Goal: Navigation & Orientation: Understand site structure

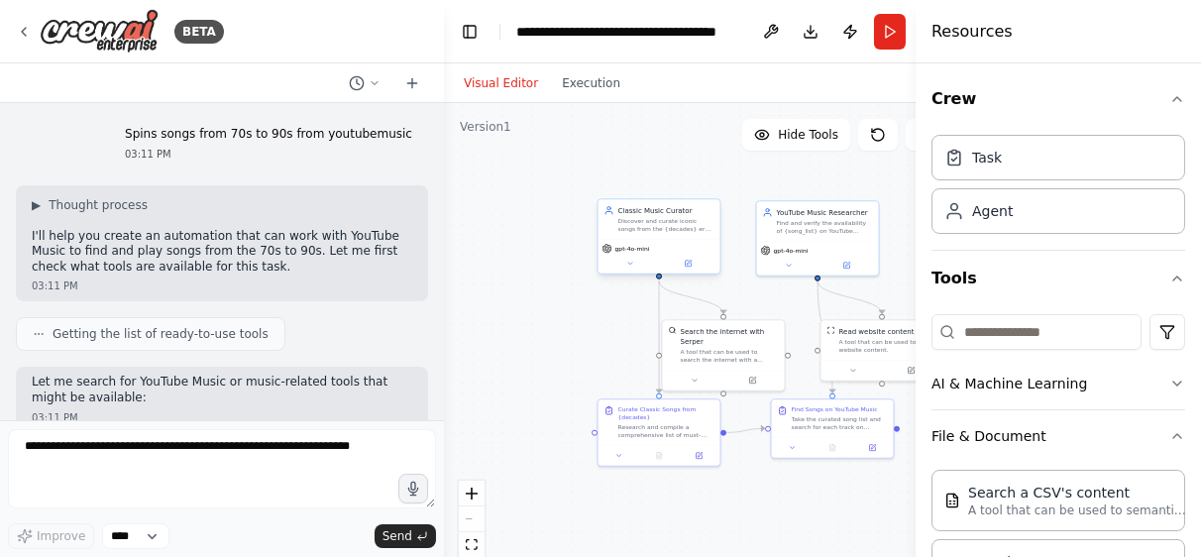
scroll to position [587, 0]
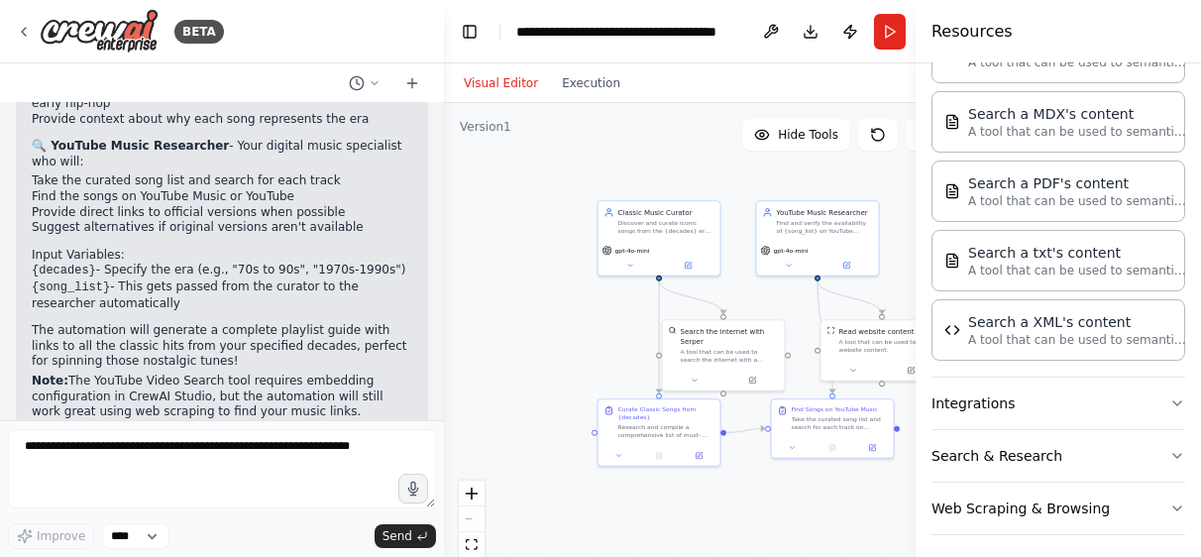
click at [524, 300] on div ".deletable-edge-delete-btn { width: 20px; height: 20px; border: 0px solid #ffff…" at bounding box center [702, 351] width 517 height 496
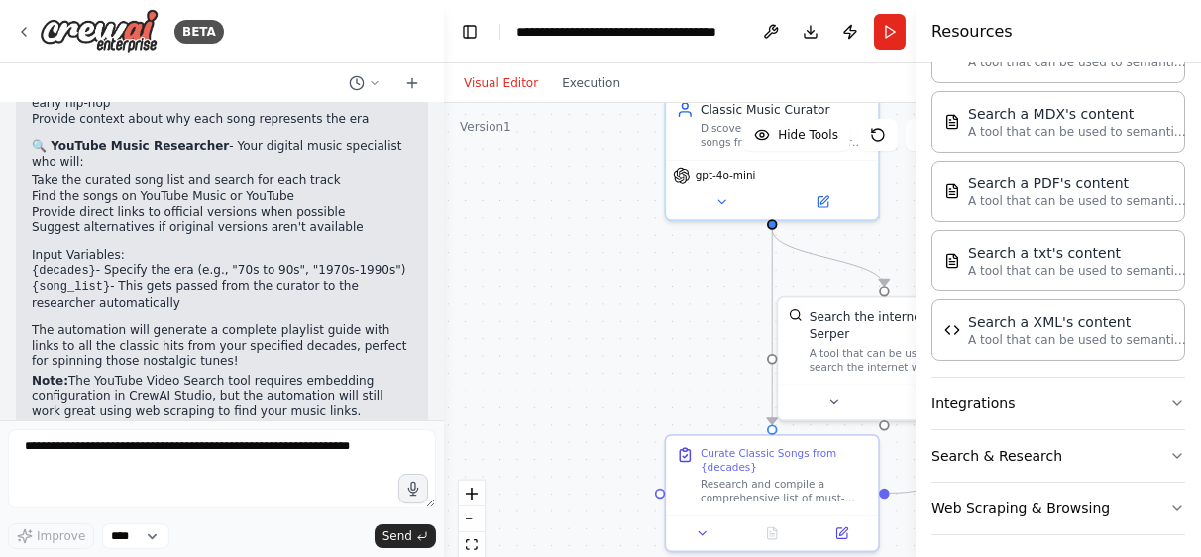
click at [194, 323] on p "The automation will generate a complete playlist guide with links to all the cl…" at bounding box center [222, 346] width 381 height 47
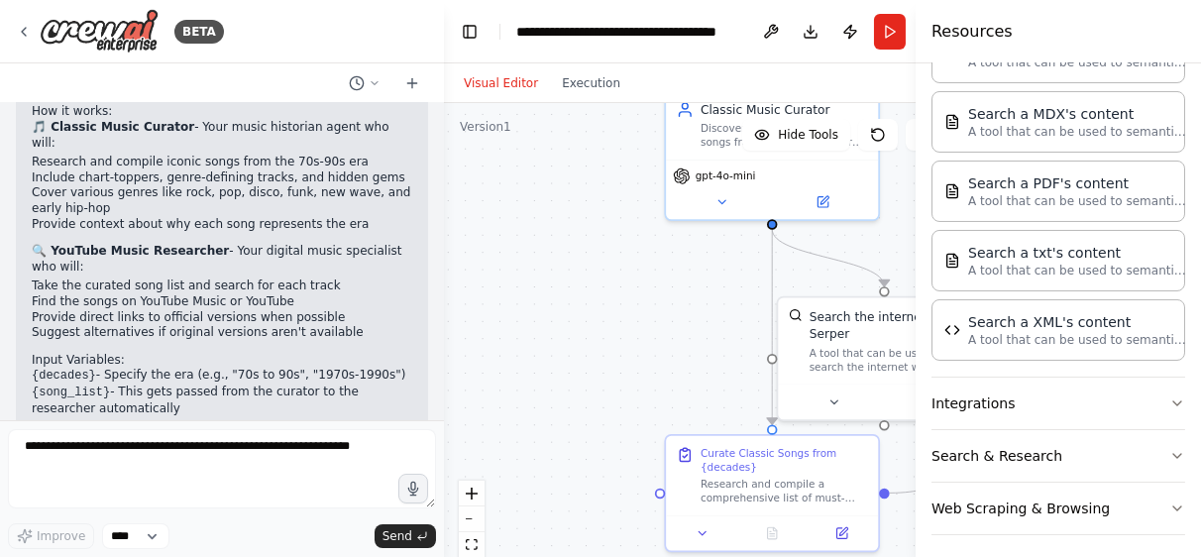
scroll to position [1983, 0]
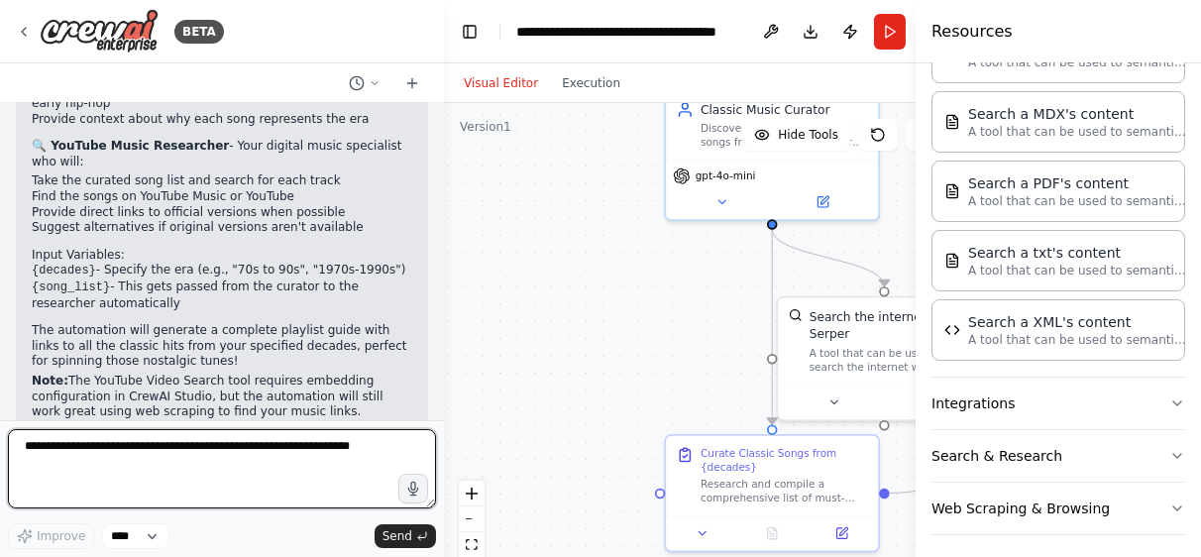
click at [135, 480] on textarea at bounding box center [222, 468] width 428 height 79
type textarea "**********"
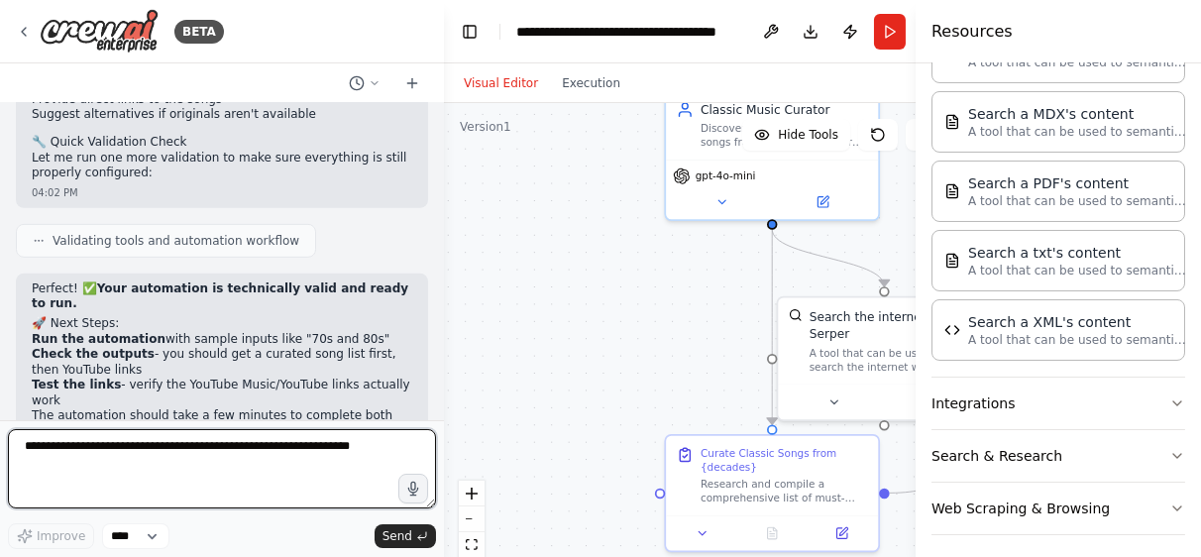
scroll to position [2846, 0]
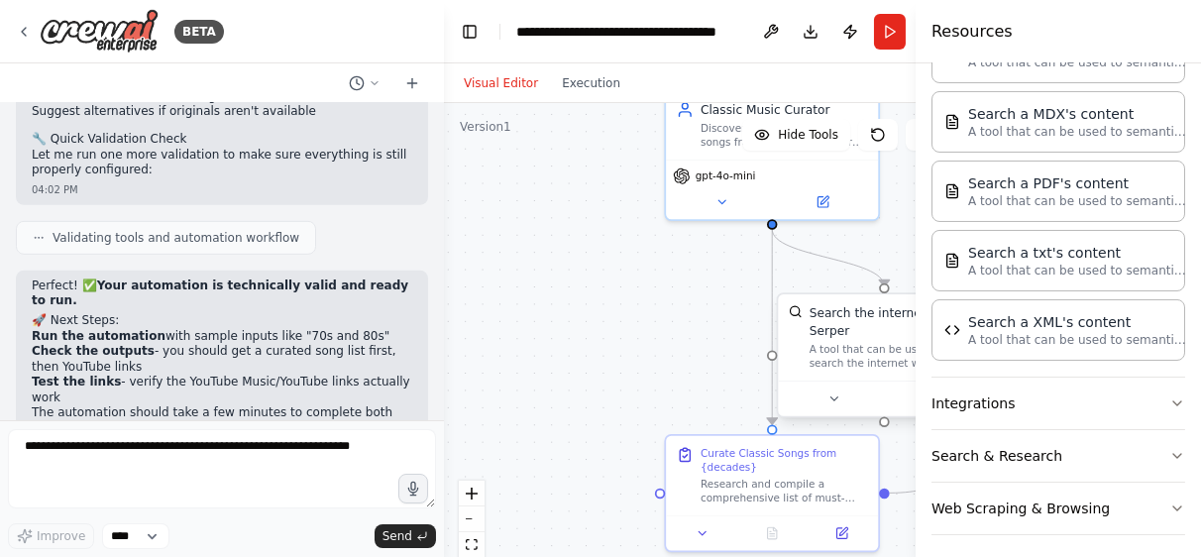
click at [869, 360] on div "Search the internet with Serper A tool that can be used to search the internet …" at bounding box center [884, 337] width 212 height 86
click at [861, 343] on div "A tool that can be used to search the internet with a search_query. Supports di…" at bounding box center [895, 357] width 170 height 28
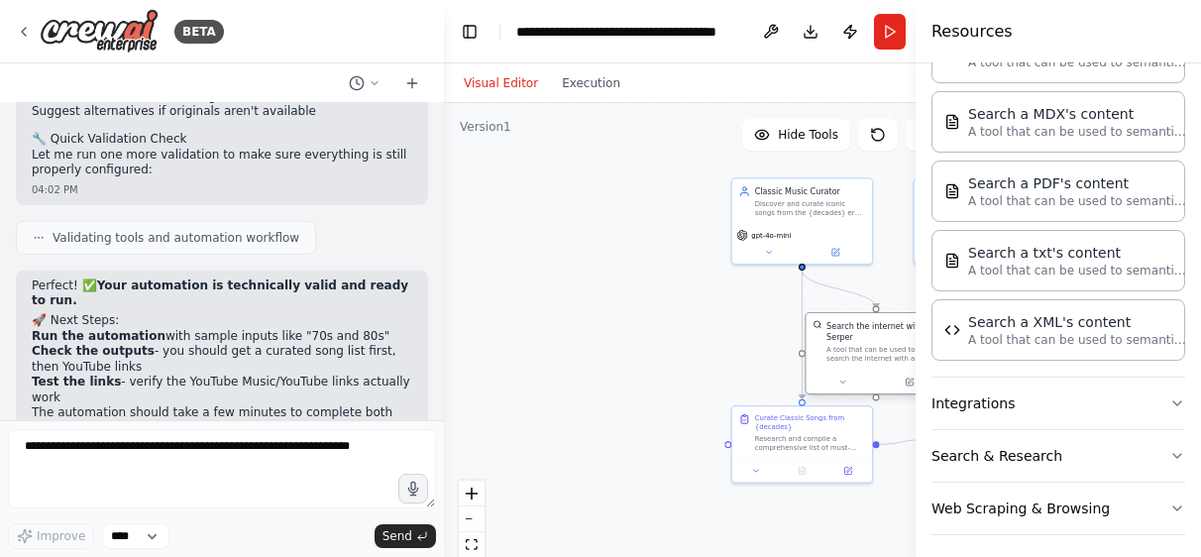
click at [866, 345] on div "A tool that can be used to search the internet with a search_query. Supports di…" at bounding box center [883, 354] width 113 height 18
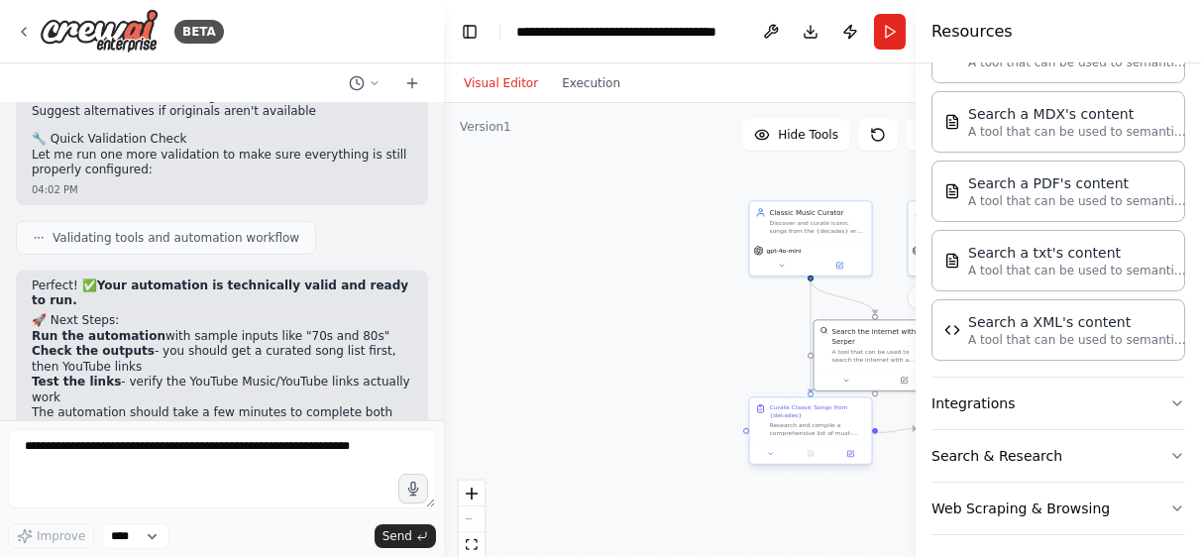
click at [785, 428] on div "Research and compile a comprehensive list of must-hear songs from the {decades}…" at bounding box center [818, 429] width 96 height 16
click at [822, 240] on div "gpt-4o-mini" at bounding box center [811, 256] width 122 height 35
click at [778, 30] on button at bounding box center [771, 32] width 32 height 36
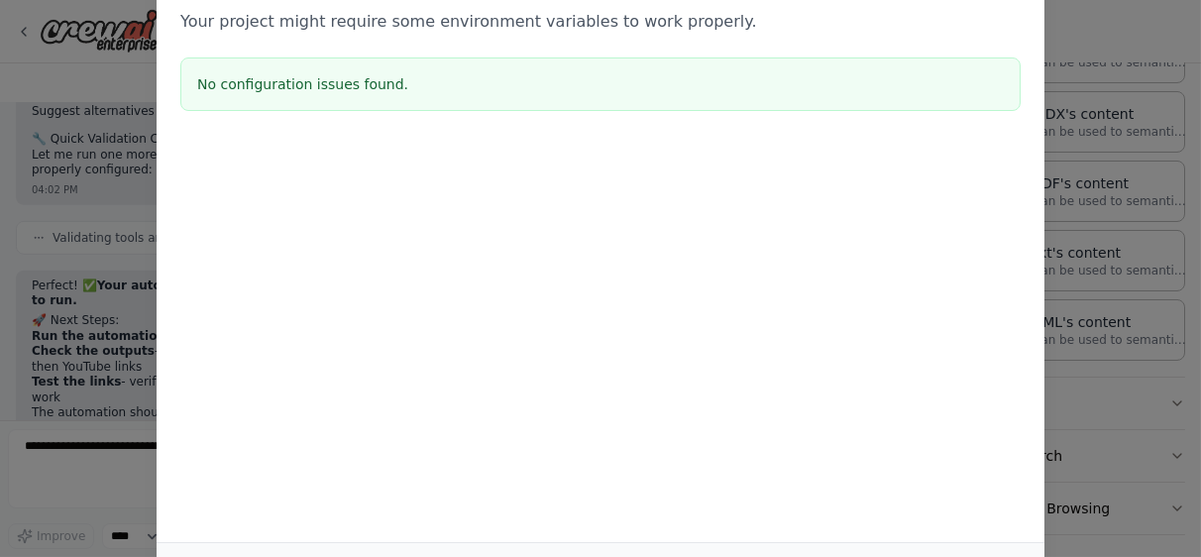
click at [967, 10] on p "Your project might require some environment variables to work properly." at bounding box center [600, 22] width 840 height 24
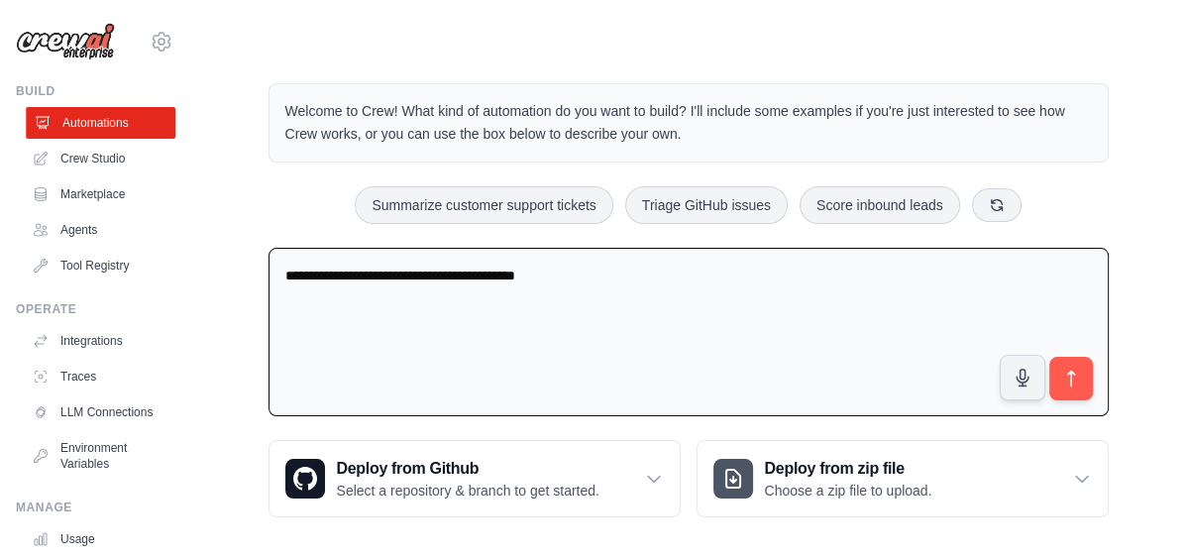
type textarea "**********"
click at [131, 116] on link "Automations" at bounding box center [101, 123] width 150 height 32
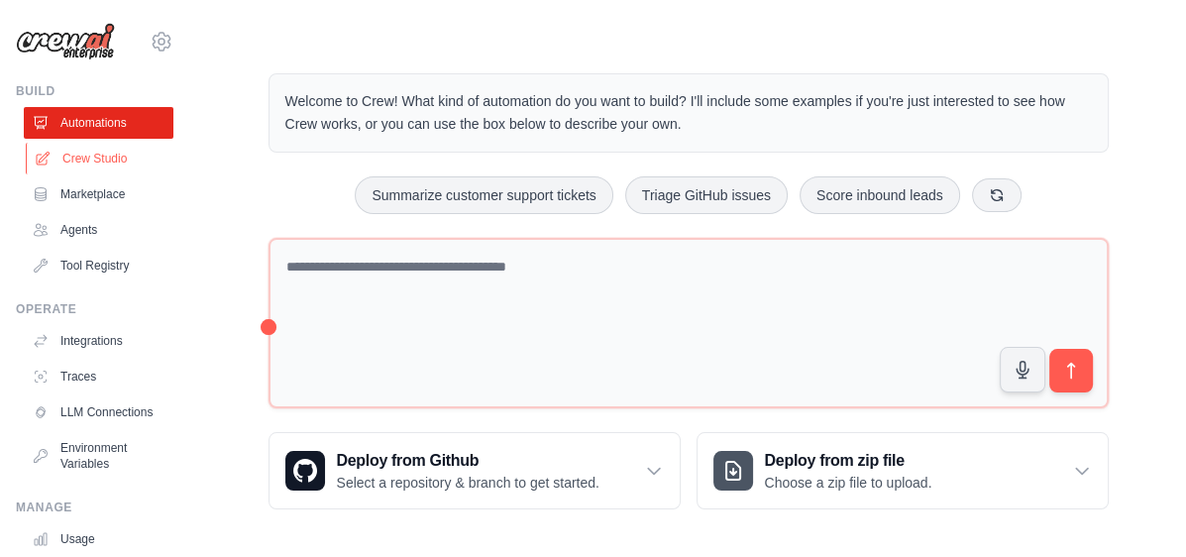
click at [118, 155] on link "Crew Studio" at bounding box center [101, 159] width 150 height 32
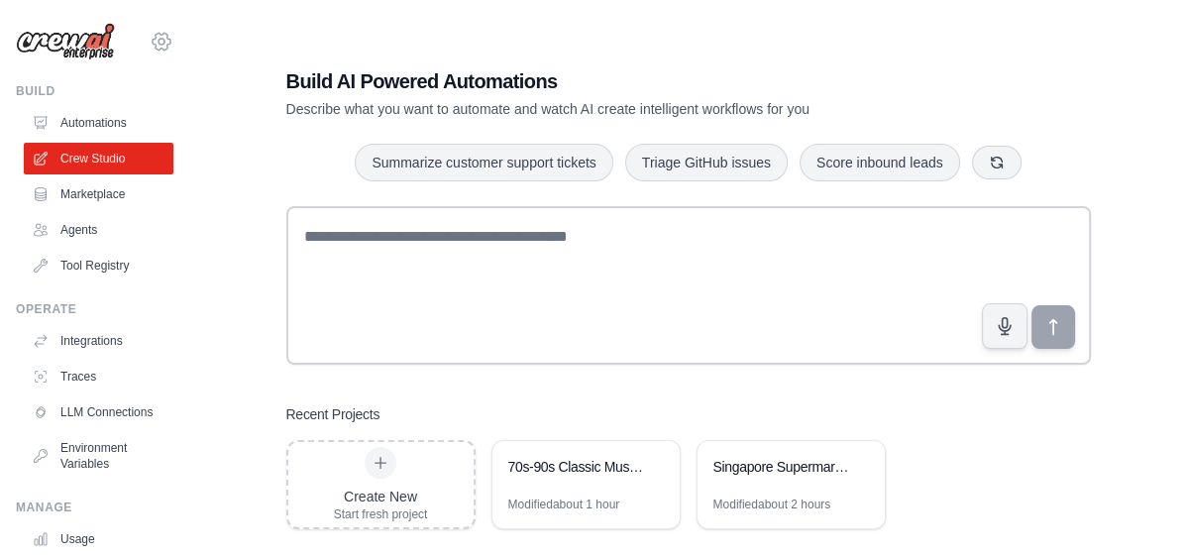
click at [150, 48] on icon at bounding box center [162, 42] width 24 height 24
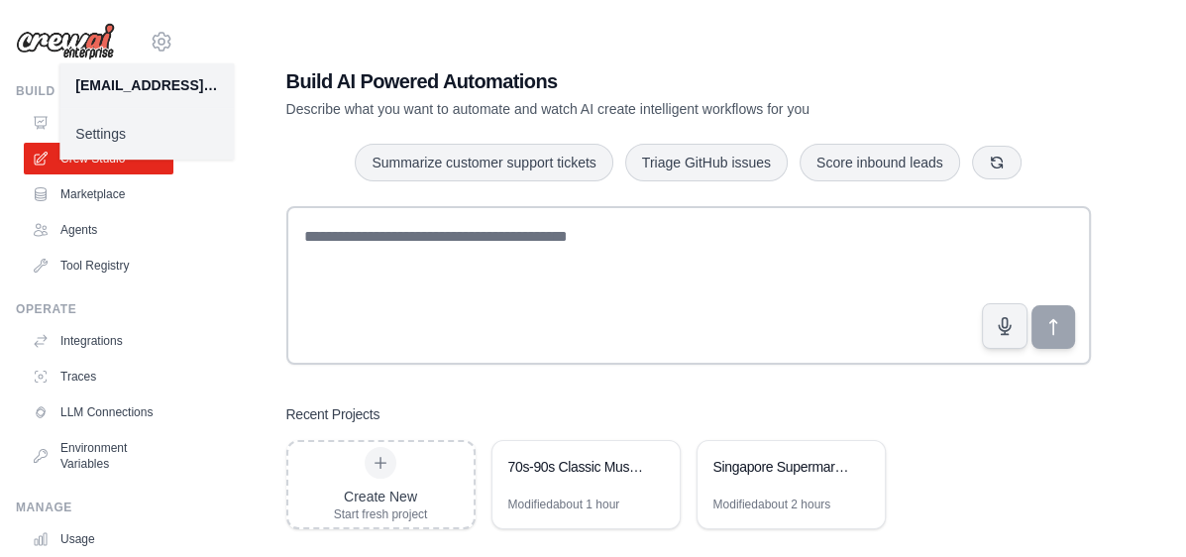
click at [228, 195] on div "Build AI Powered Automations Describe what you want to automate and watch AI cr…" at bounding box center [688, 298] width 933 height 557
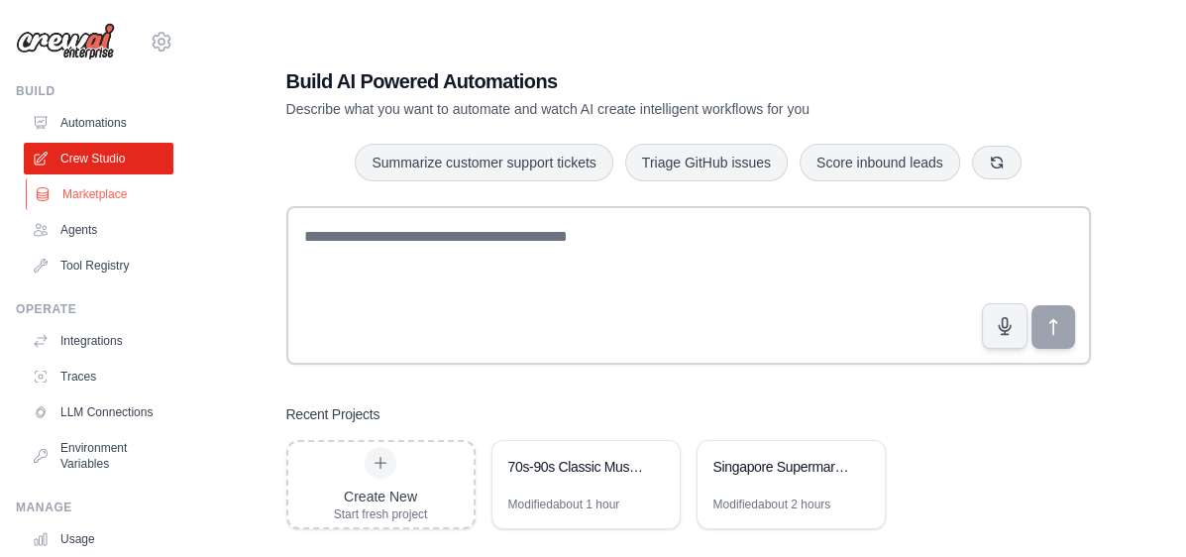
click at [121, 193] on link "Marketplace" at bounding box center [101, 194] width 150 height 32
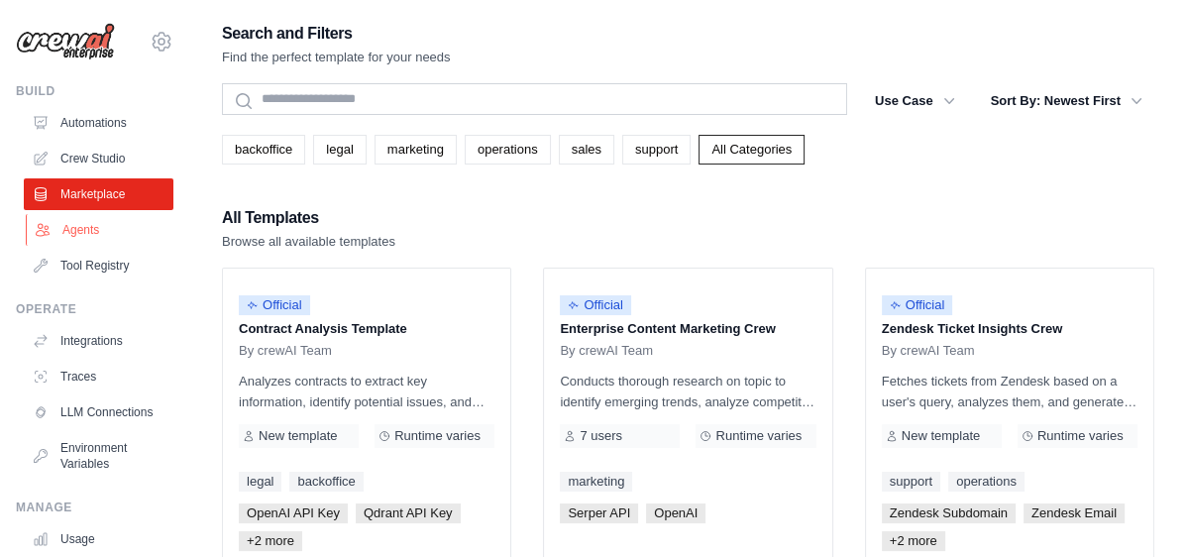
click at [61, 226] on link "Agents" at bounding box center [101, 230] width 150 height 32
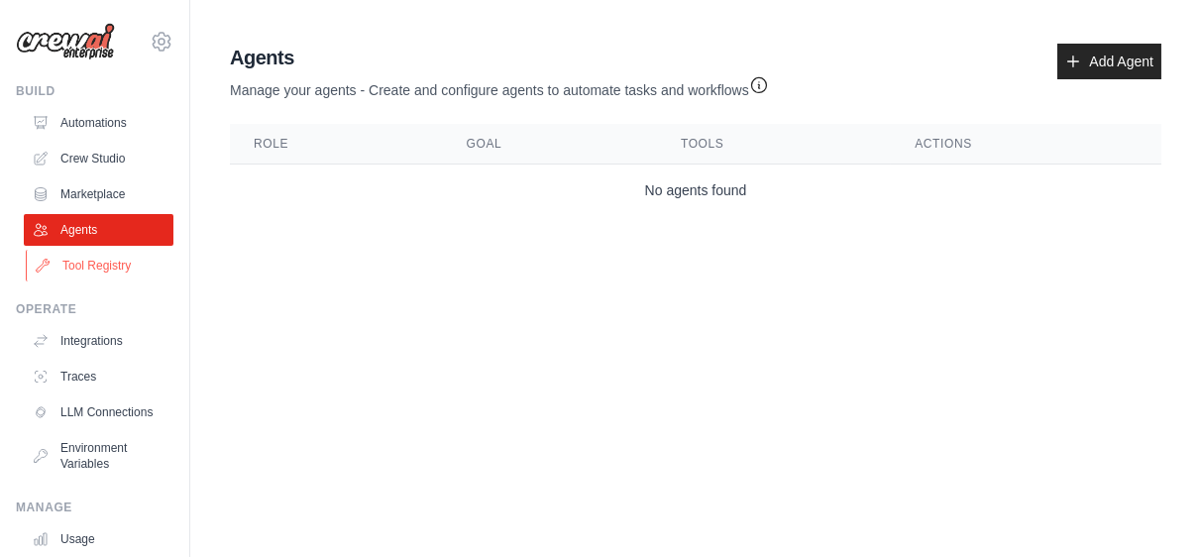
click at [56, 270] on link "Tool Registry" at bounding box center [101, 266] width 150 height 32
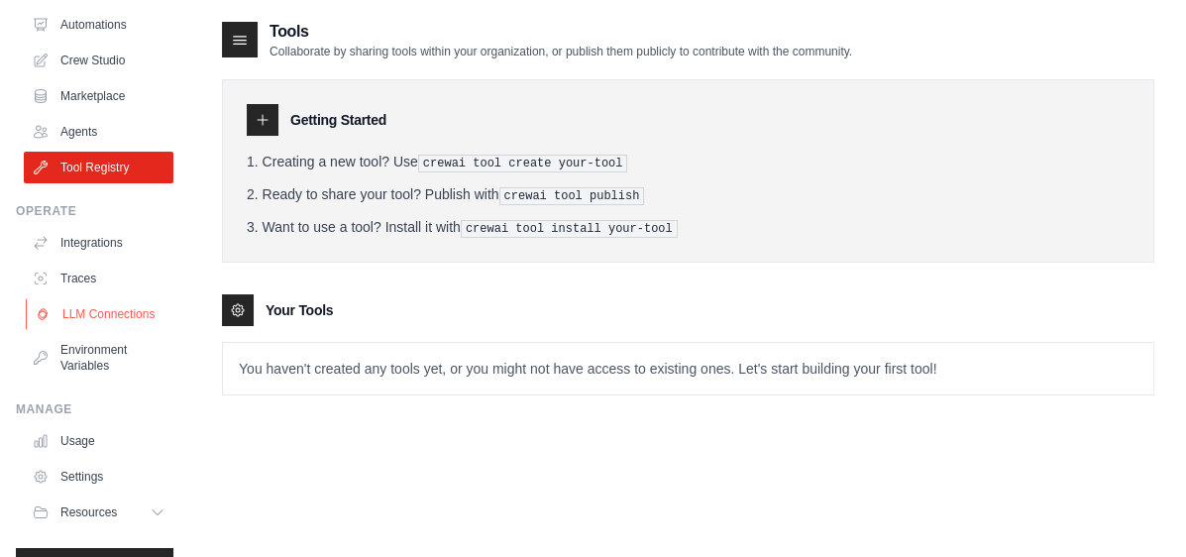
scroll to position [99, 0]
click at [94, 243] on link "Integrations" at bounding box center [101, 242] width 150 height 32
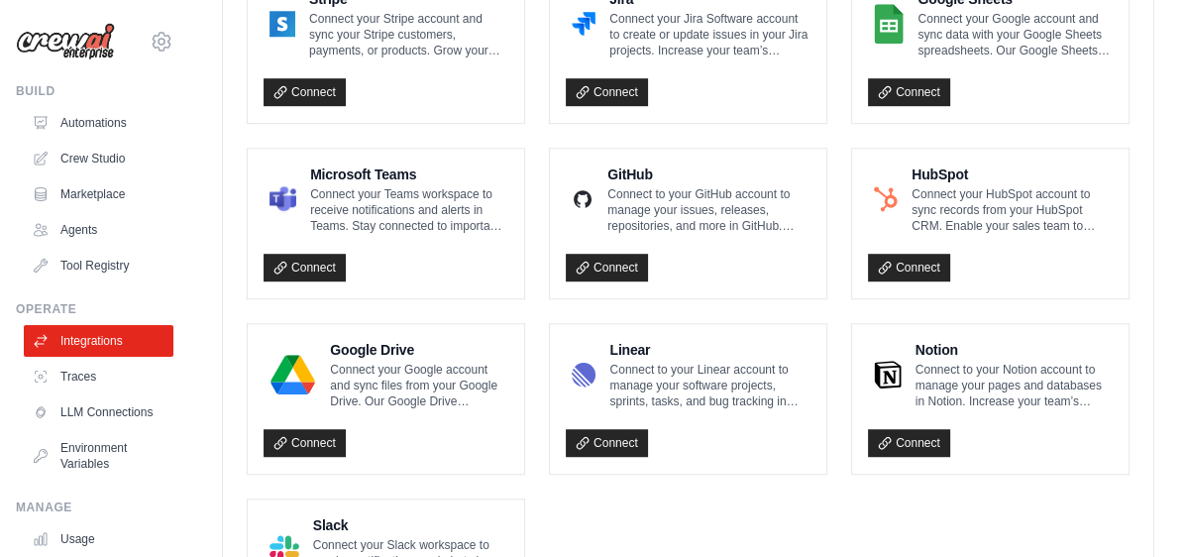
scroll to position [1189, 0]
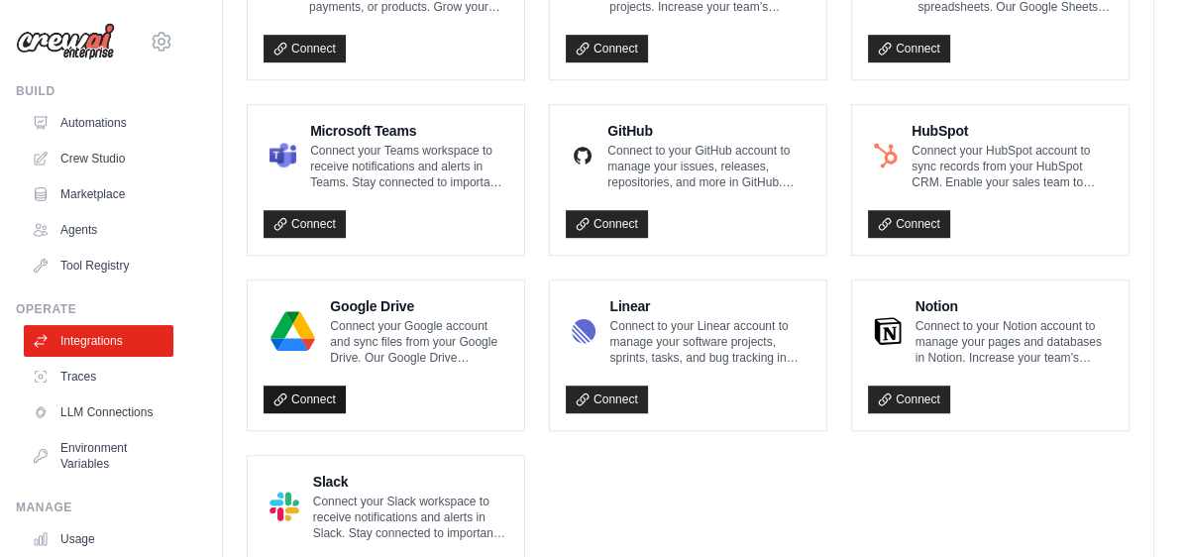
click at [302, 389] on link "Connect" at bounding box center [305, 400] width 82 height 28
click at [295, 386] on link "Connect" at bounding box center [305, 400] width 82 height 28
